Goal: Find specific page/section: Find specific page/section

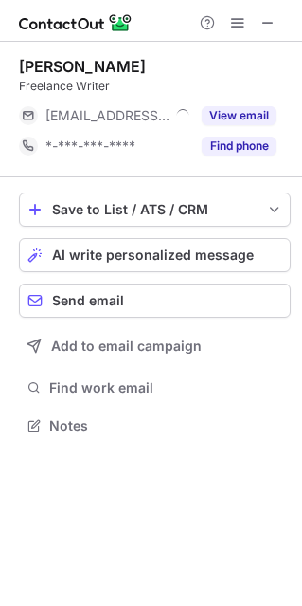
scroll to position [411, 302]
click at [269, 28] on span at bounding box center [268, 22] width 15 height 15
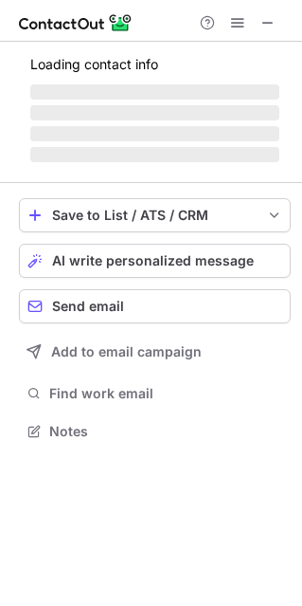
scroll to position [489, 302]
